Goal: Transaction & Acquisition: Purchase product/service

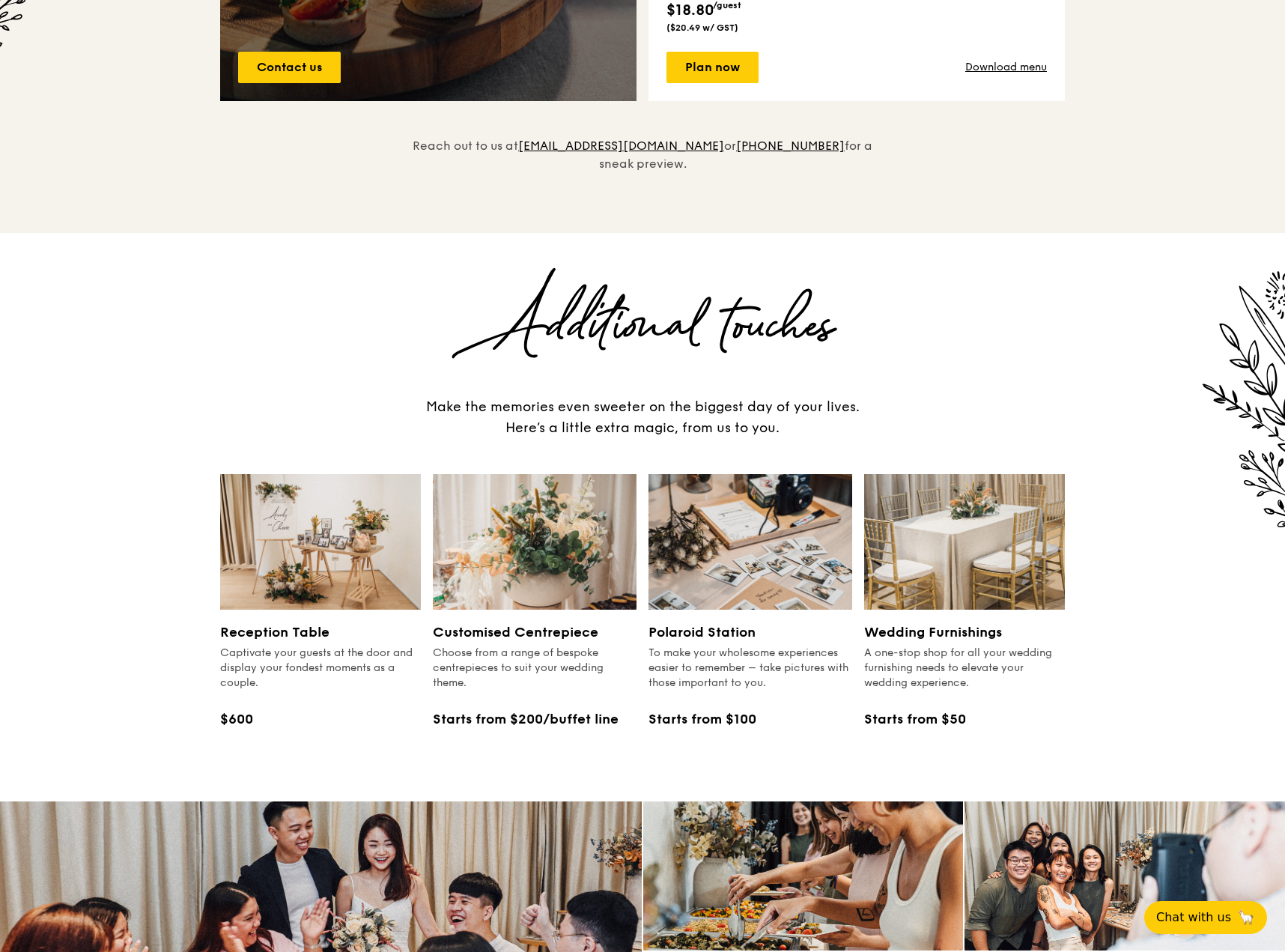
scroll to position [1494, 0]
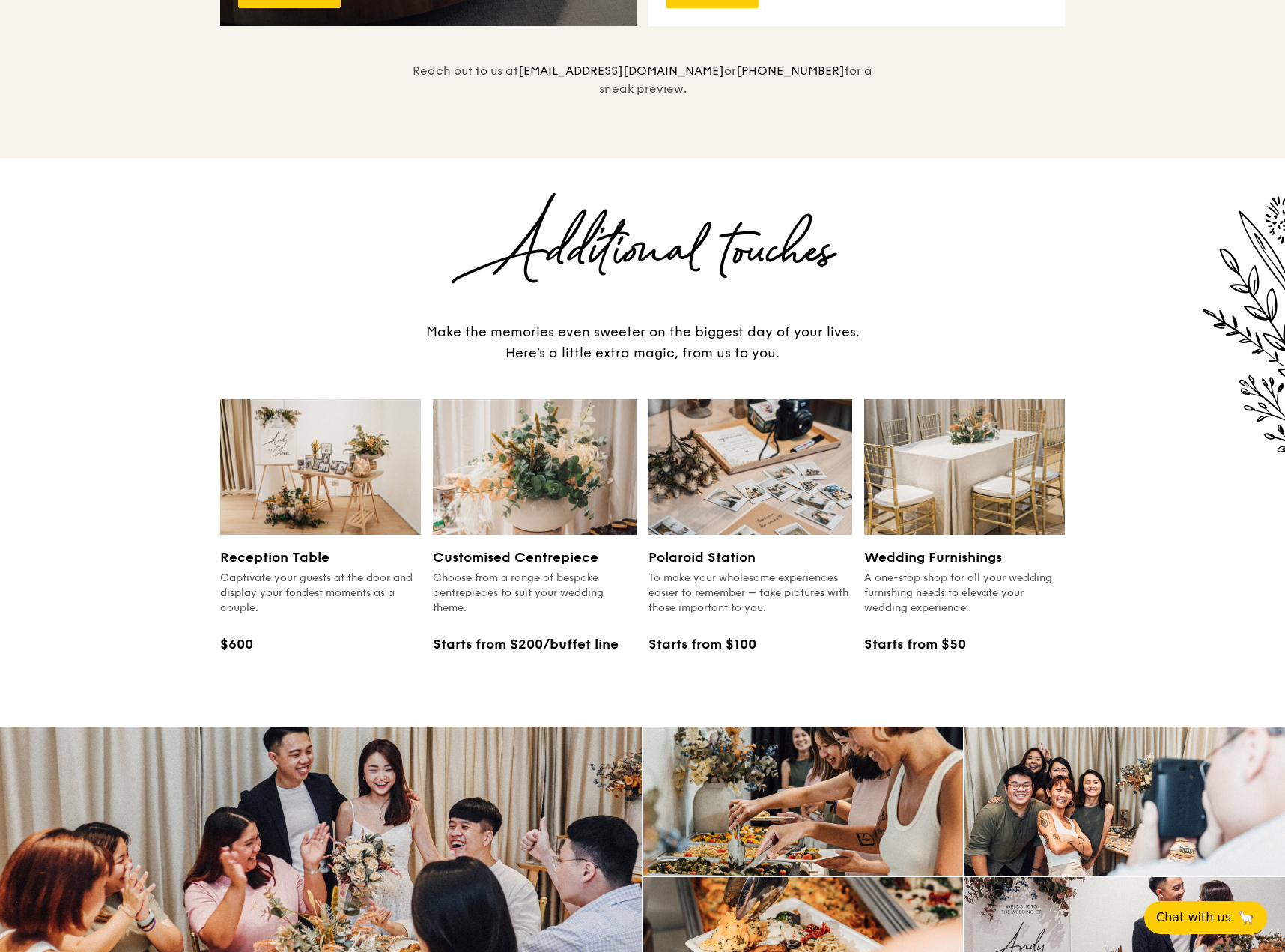
click at [926, 571] on div "A one-stop shop for all your wedding furnishing needs to elevate your wedding e…" at bounding box center [964, 593] width 201 height 45
click at [940, 534] on div "Wedding Furnishings A one-stop shop for all your wedding furnishing needs to el…" at bounding box center [964, 600] width 201 height 131
click at [932, 477] on img at bounding box center [964, 467] width 201 height 136
click at [934, 599] on div "Wedding Furnishings A one-stop shop for all your wedding furnishing needs to el…" at bounding box center [964, 600] width 201 height 108
click at [933, 638] on div "Wedding Furnishings A one-stop shop for all your wedding furnishing needs to el…" at bounding box center [964, 600] width 201 height 131
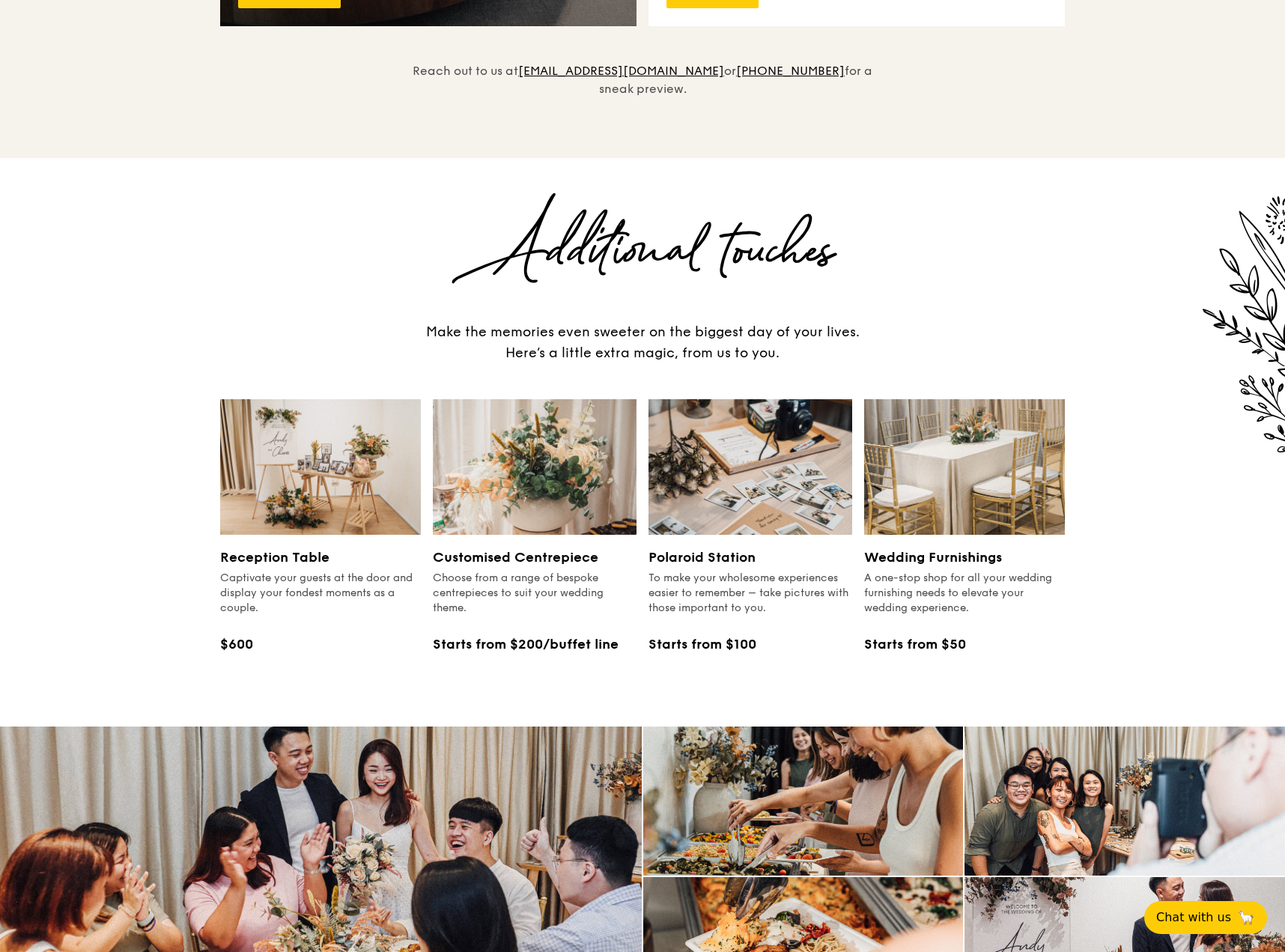
click at [936, 633] on div "Starts from $50" at bounding box center [964, 644] width 201 height 21
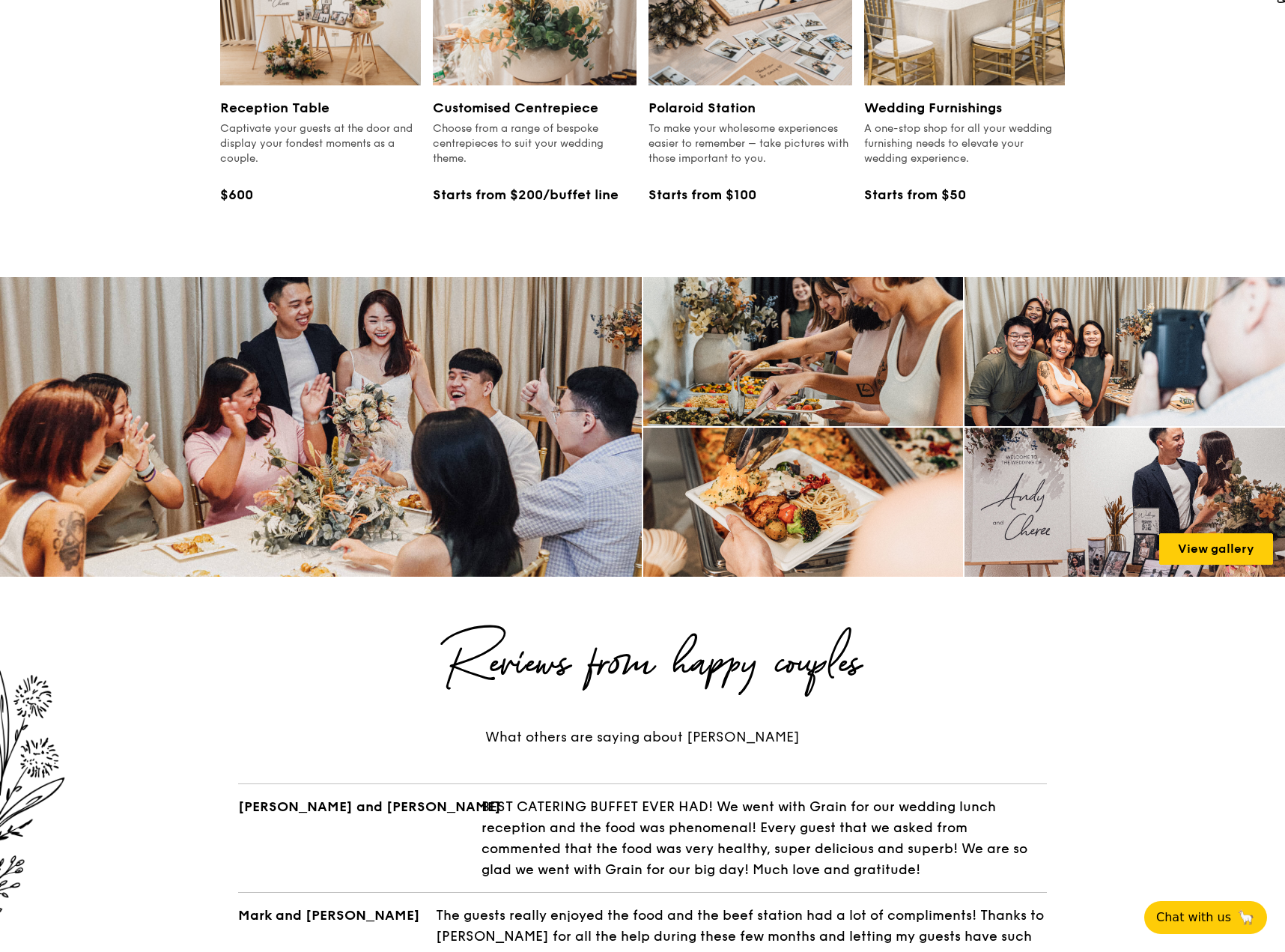
scroll to position [1644, 0]
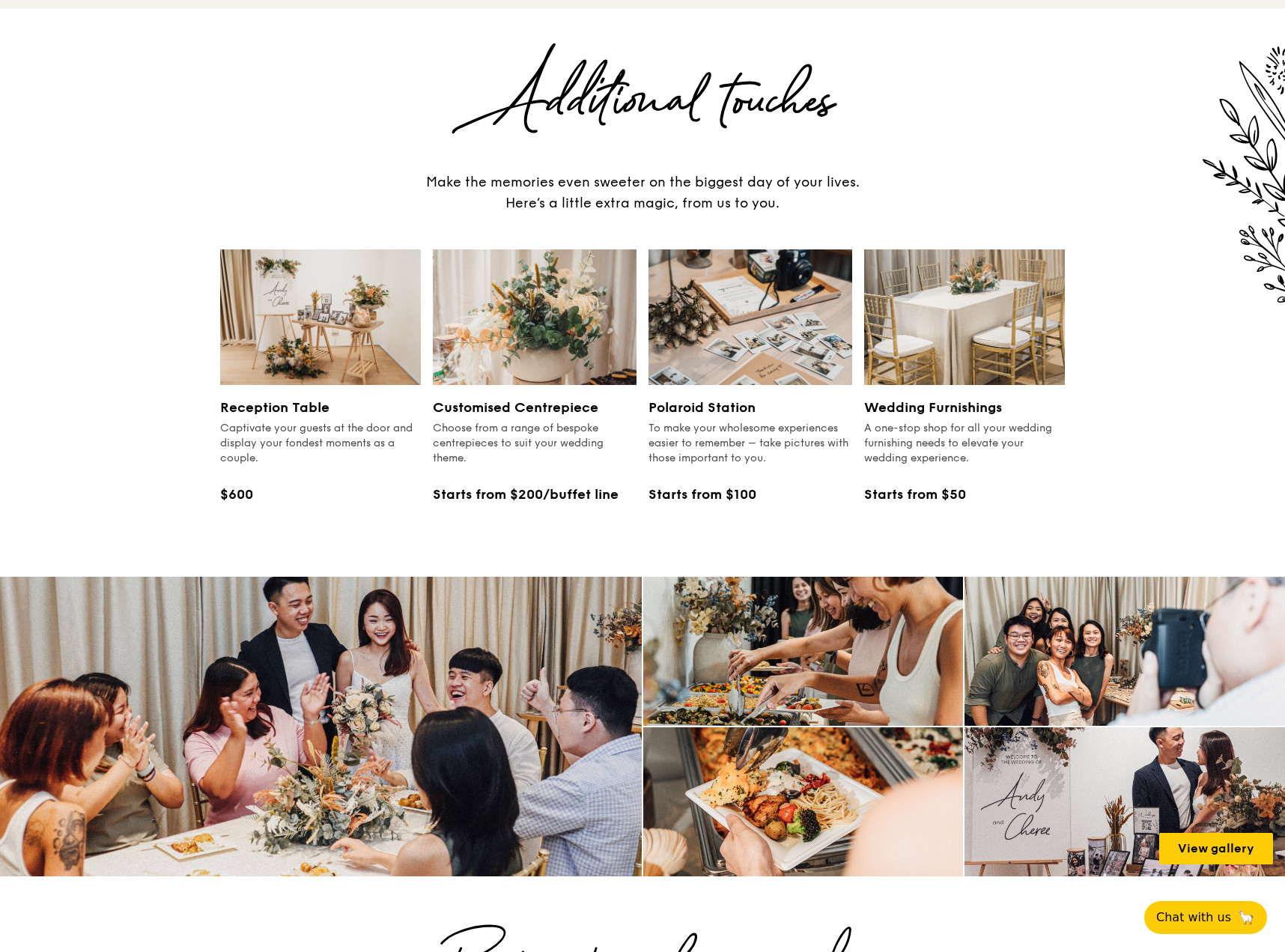
click at [896, 421] on div "A one-stop shop for all your wedding furnishing needs to elevate your wedding e…" at bounding box center [964, 443] width 201 height 45
click at [770, 428] on div "To make your wholesome experiences easier to remember – take pictures with thos…" at bounding box center [750, 443] width 204 height 45
click at [734, 483] on div "Starts from $100" at bounding box center [750, 494] width 204 height 21
click at [581, 458] on div "Customised Centrepiece Choose from a range of bespoke centrepieces to suit your…" at bounding box center [534, 450] width 204 height 108
click at [300, 421] on div "Captivate your guests at the door and display your fondest moments as a couple." at bounding box center [320, 443] width 201 height 45
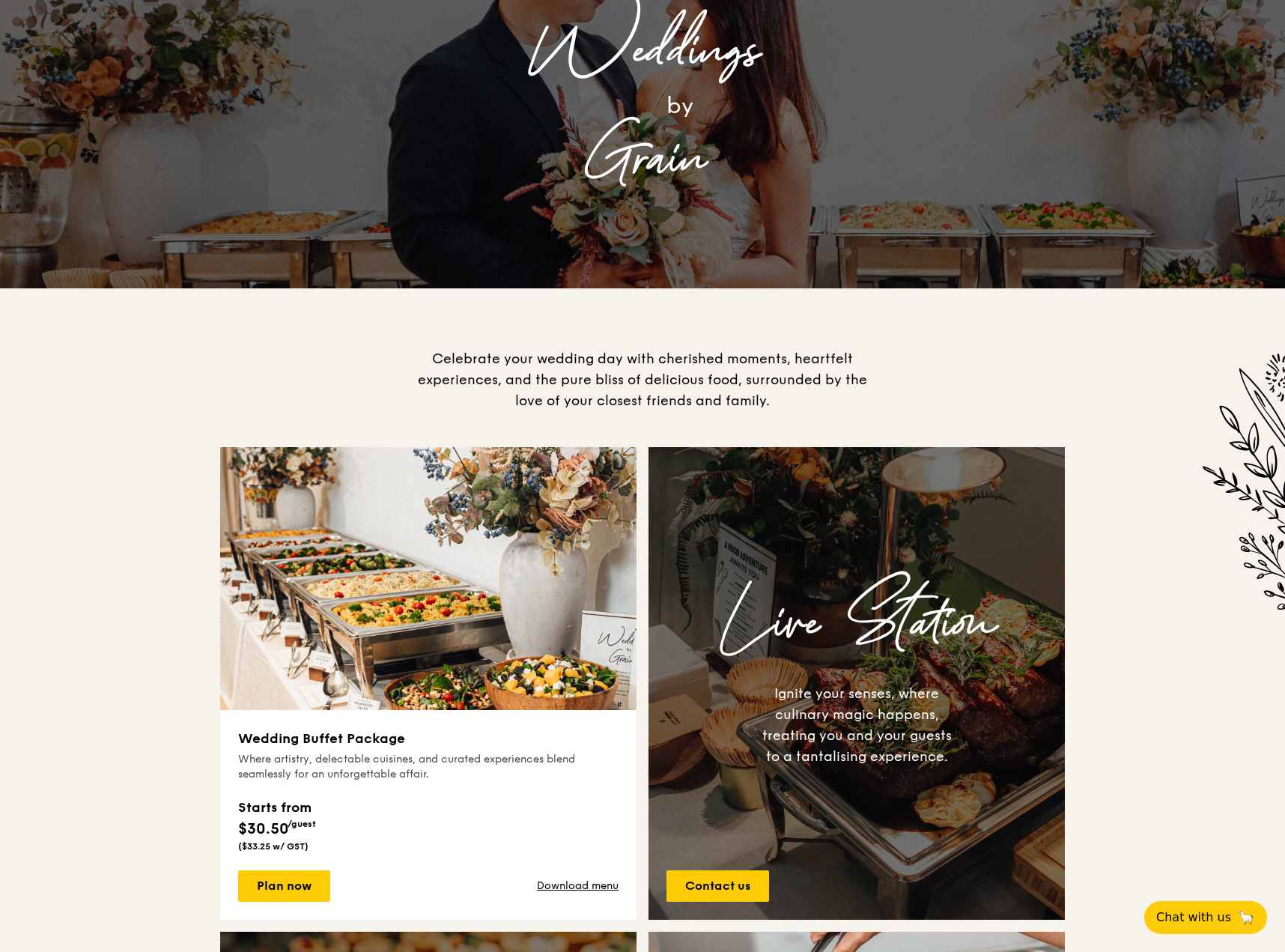
scroll to position [0, 0]
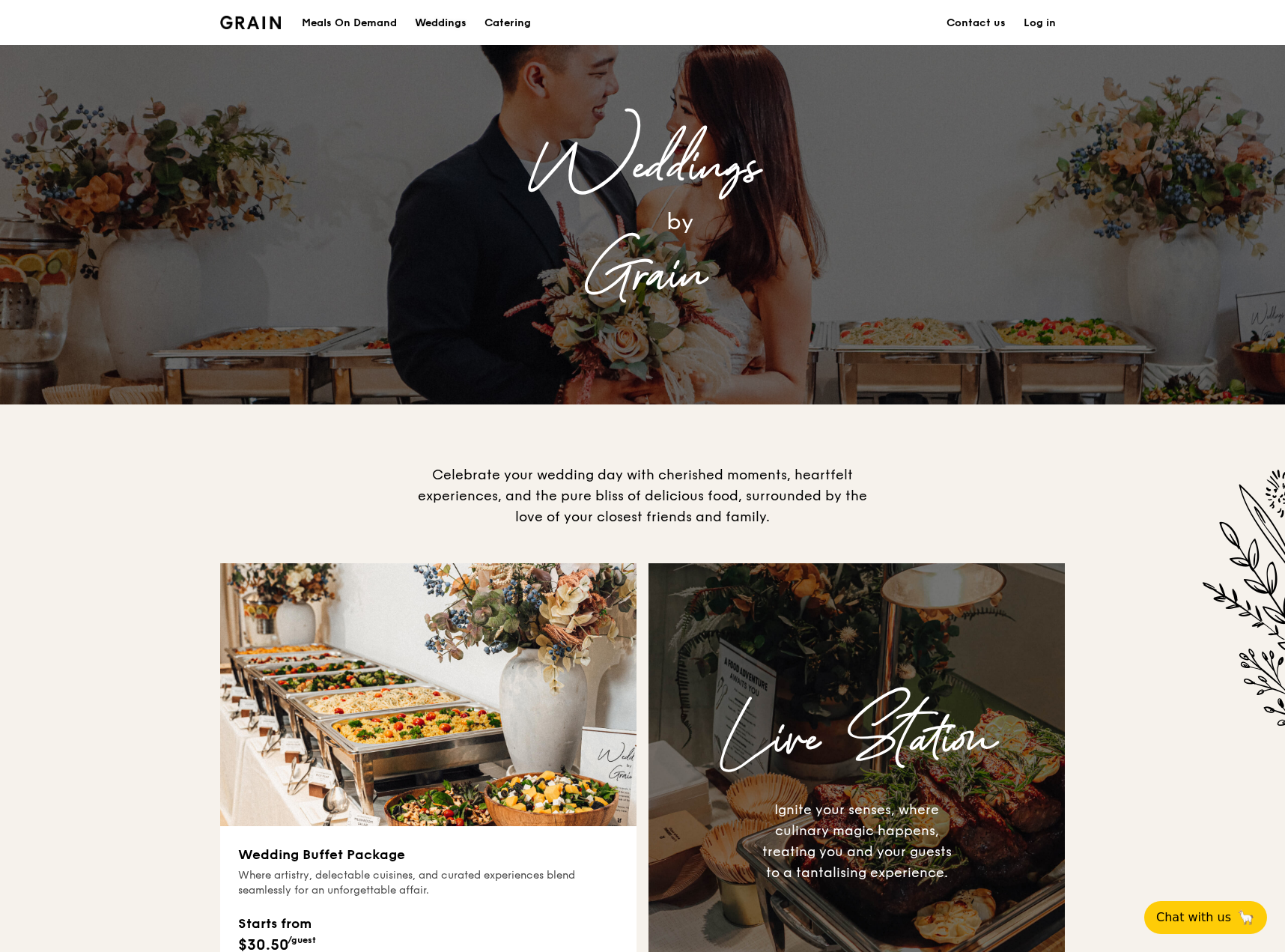
click at [453, 28] on div "Weddings" at bounding box center [441, 23] width 52 height 45
